Goal: Transaction & Acquisition: Obtain resource

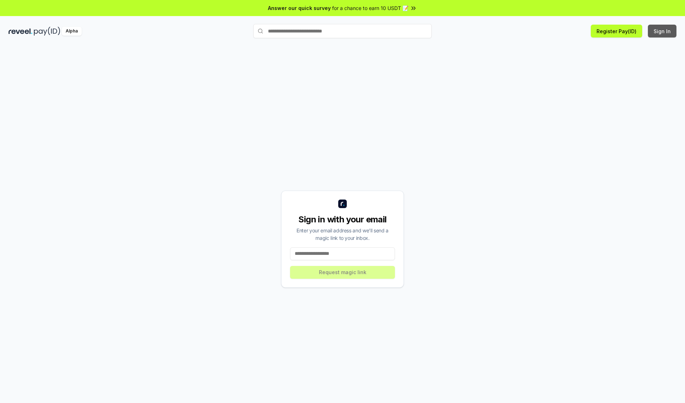
click at [663, 31] on button "Sign In" at bounding box center [662, 31] width 29 height 13
type input "**********"
click at [343, 272] on button "Request magic link" at bounding box center [342, 272] width 105 height 13
